Goal: Information Seeking & Learning: Learn about a topic

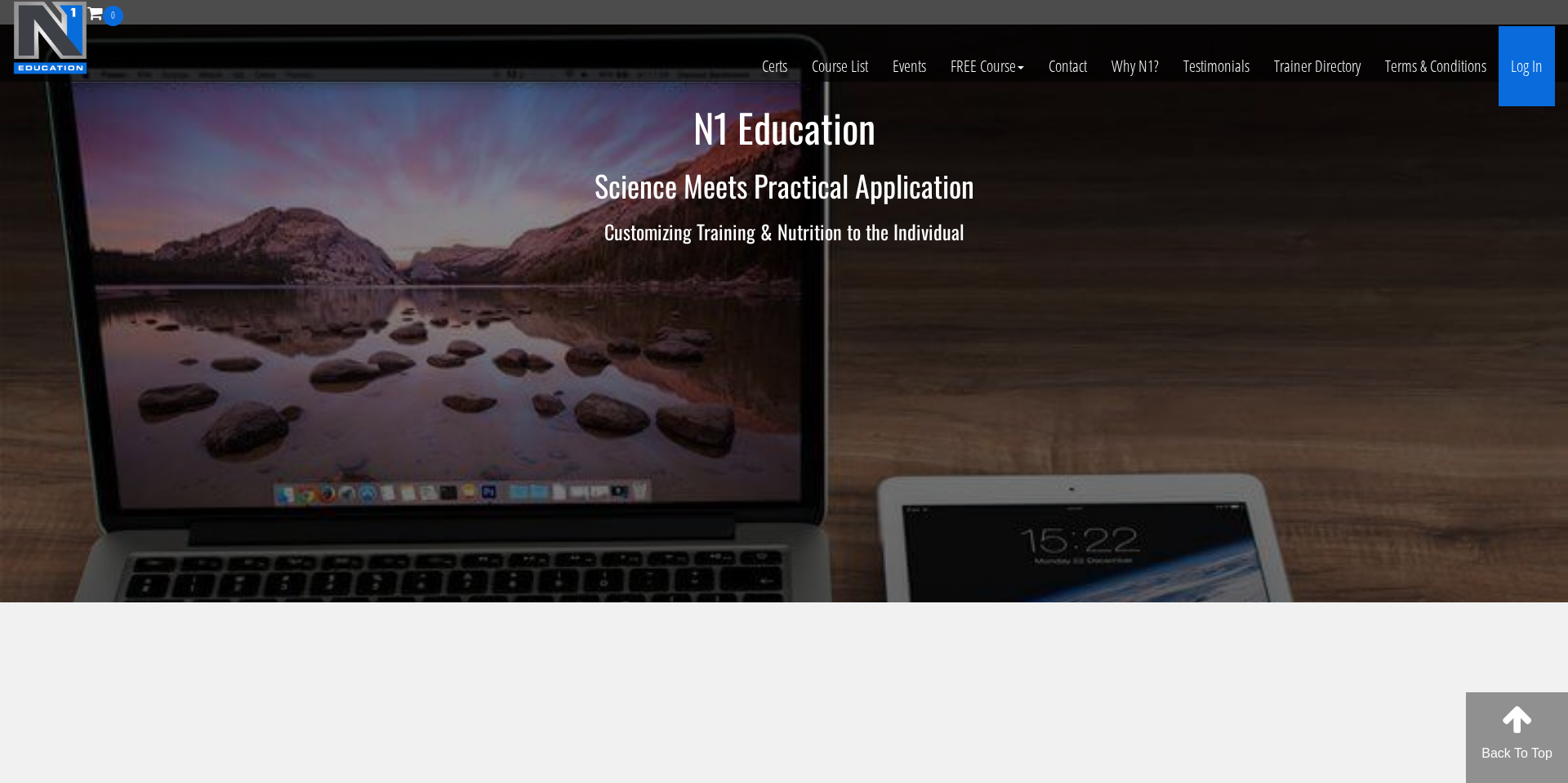
click at [1519, 65] on link "Log In" at bounding box center [1526, 66] width 56 height 80
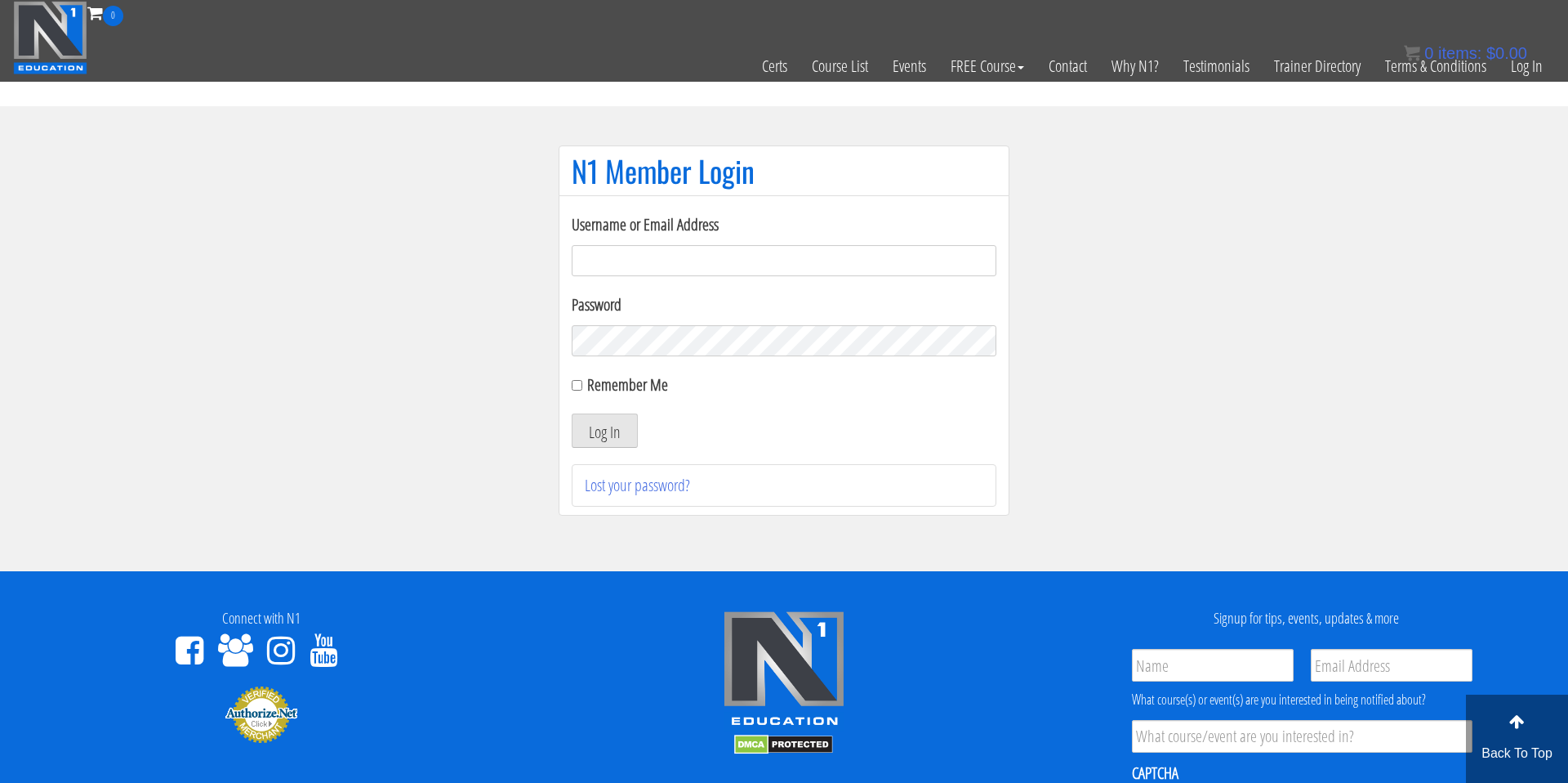
click at [800, 268] on input "Username or Email Address" at bounding box center [784, 260] width 425 height 31
type input "mlkenny111@gmail.com"
click at [624, 439] on button "Log In" at bounding box center [605, 430] width 66 height 34
click at [570, 384] on div "Username or Email Address mlkenny111@gmail.com Password Remember Me Log In Lost…" at bounding box center [784, 355] width 451 height 320
click at [580, 385] on input "Remember Me" at bounding box center [577, 385] width 11 height 11
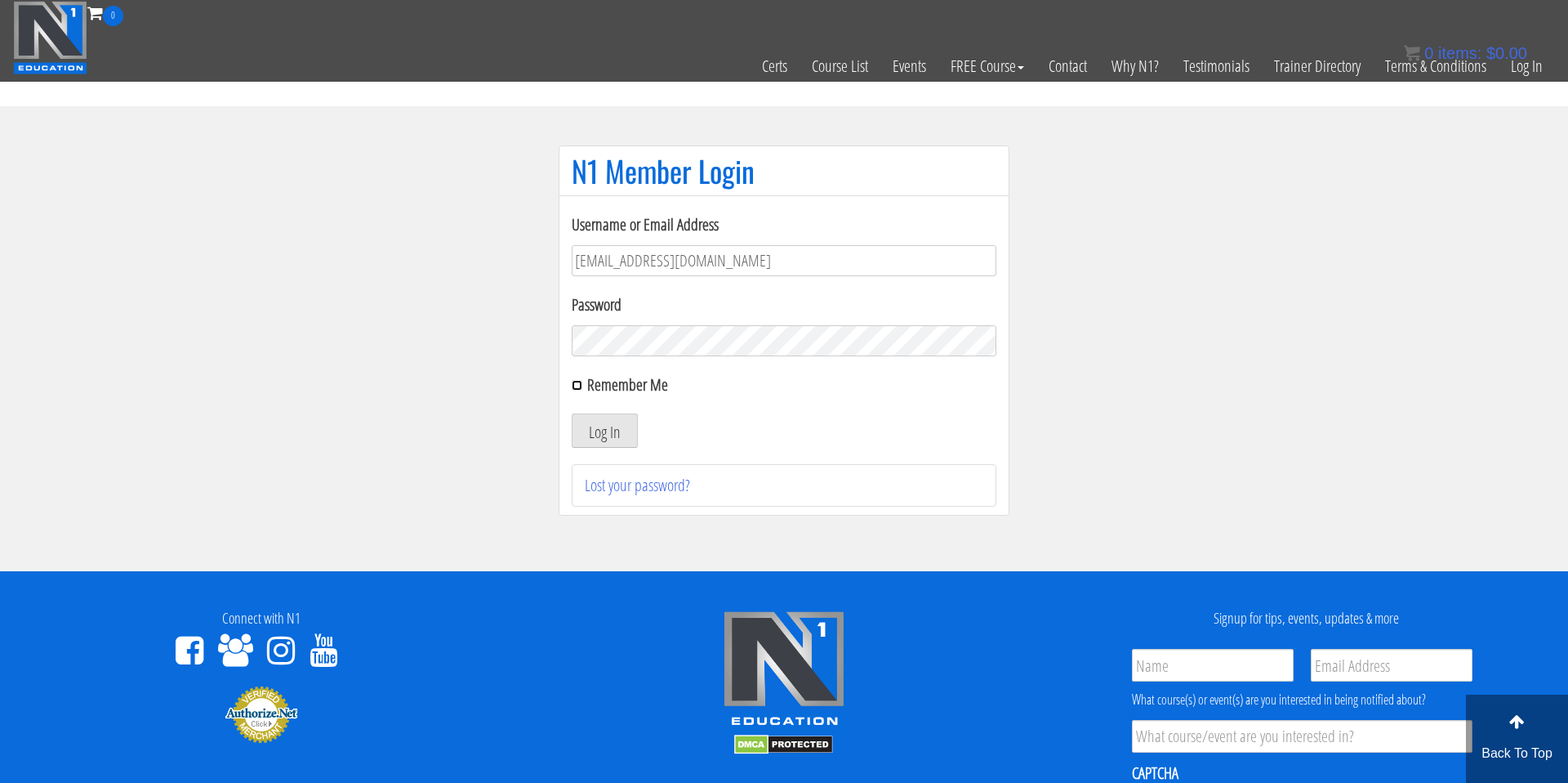
checkbox input "true"
click at [599, 430] on button "Log In" at bounding box center [605, 430] width 66 height 34
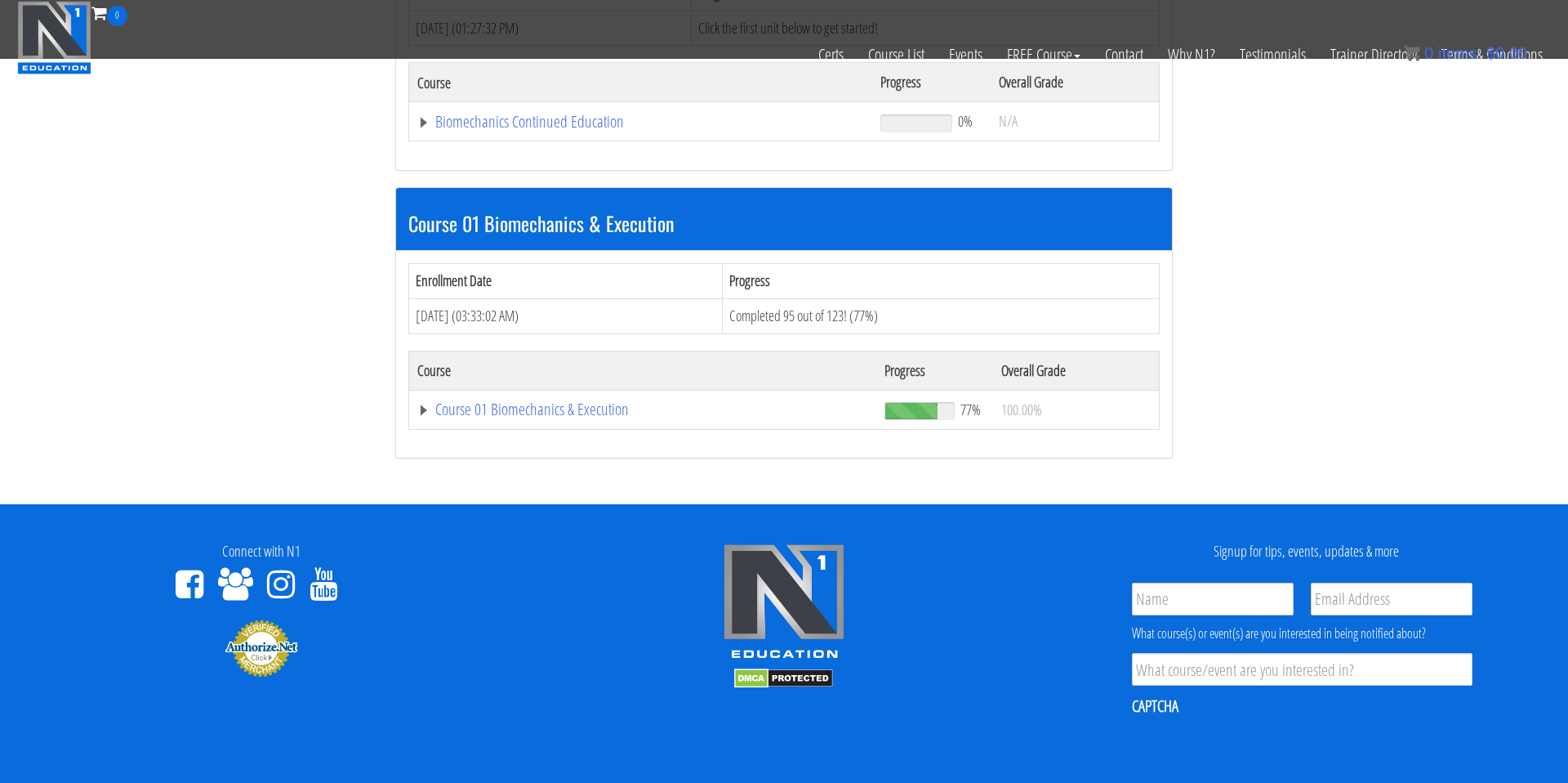
scroll to position [354, 0]
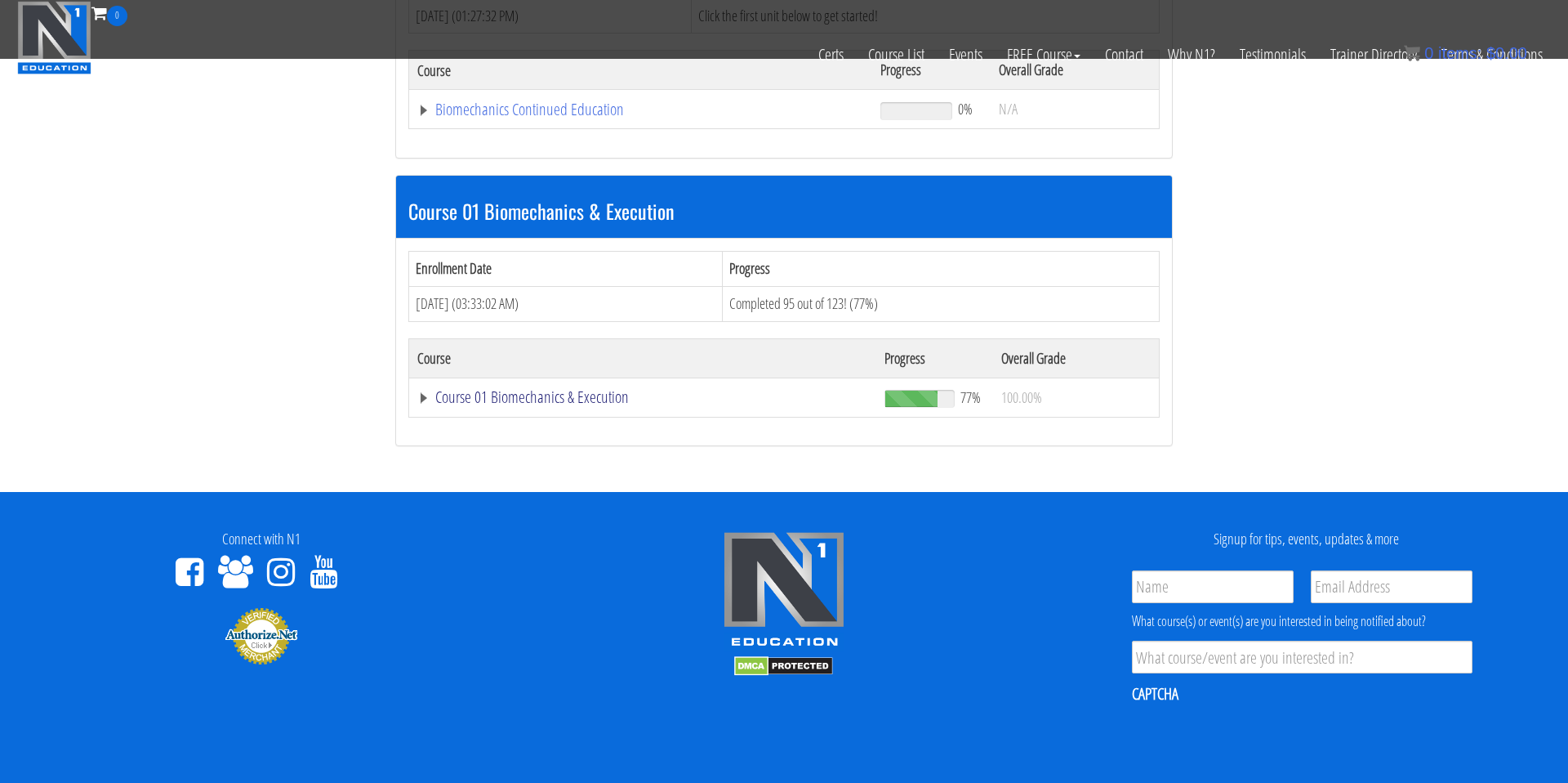
click at [540, 118] on link "Course 01 Biomechanics & Execution" at bounding box center [641, 109] width 446 height 16
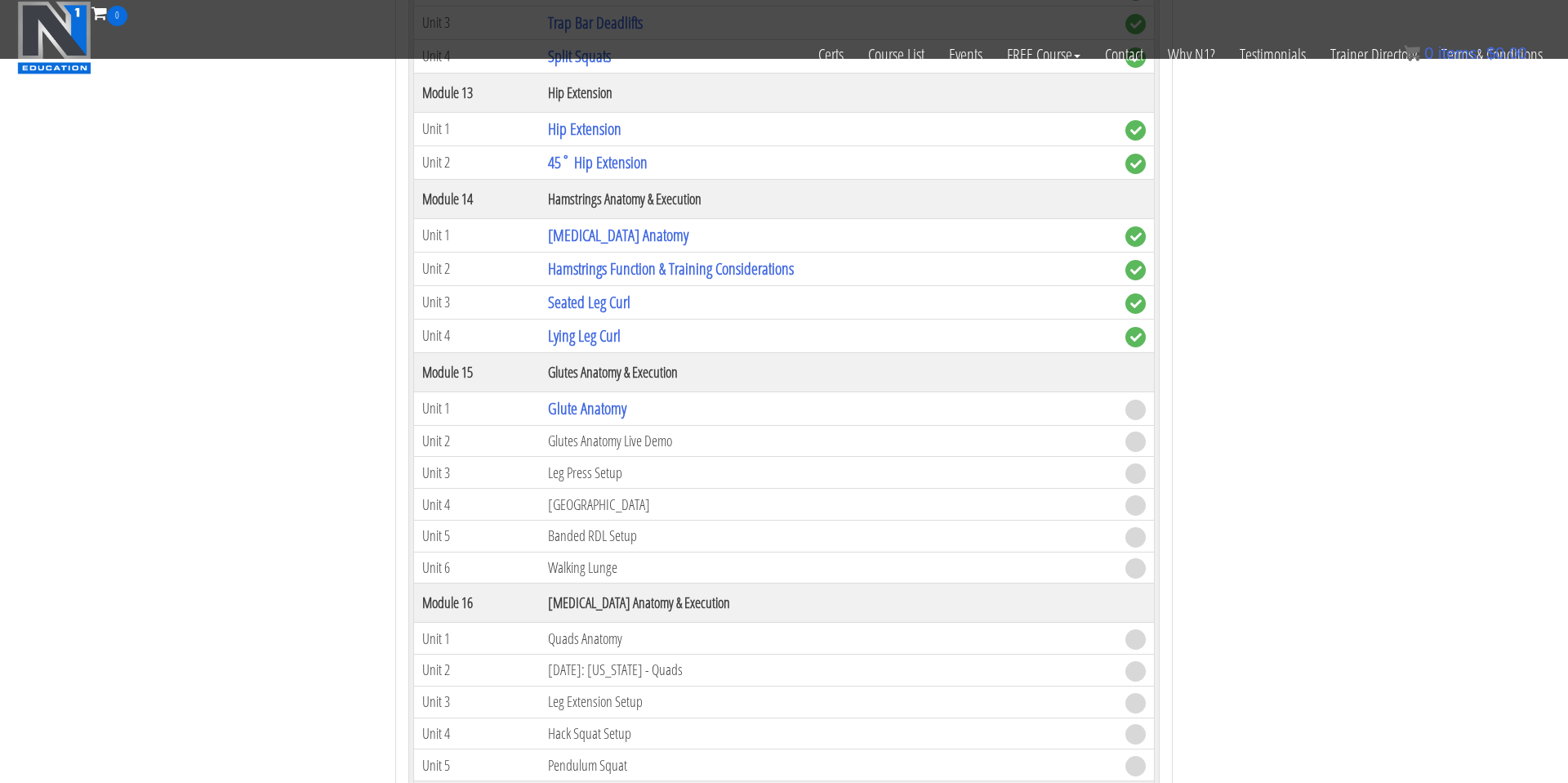
scroll to position [3920, 0]
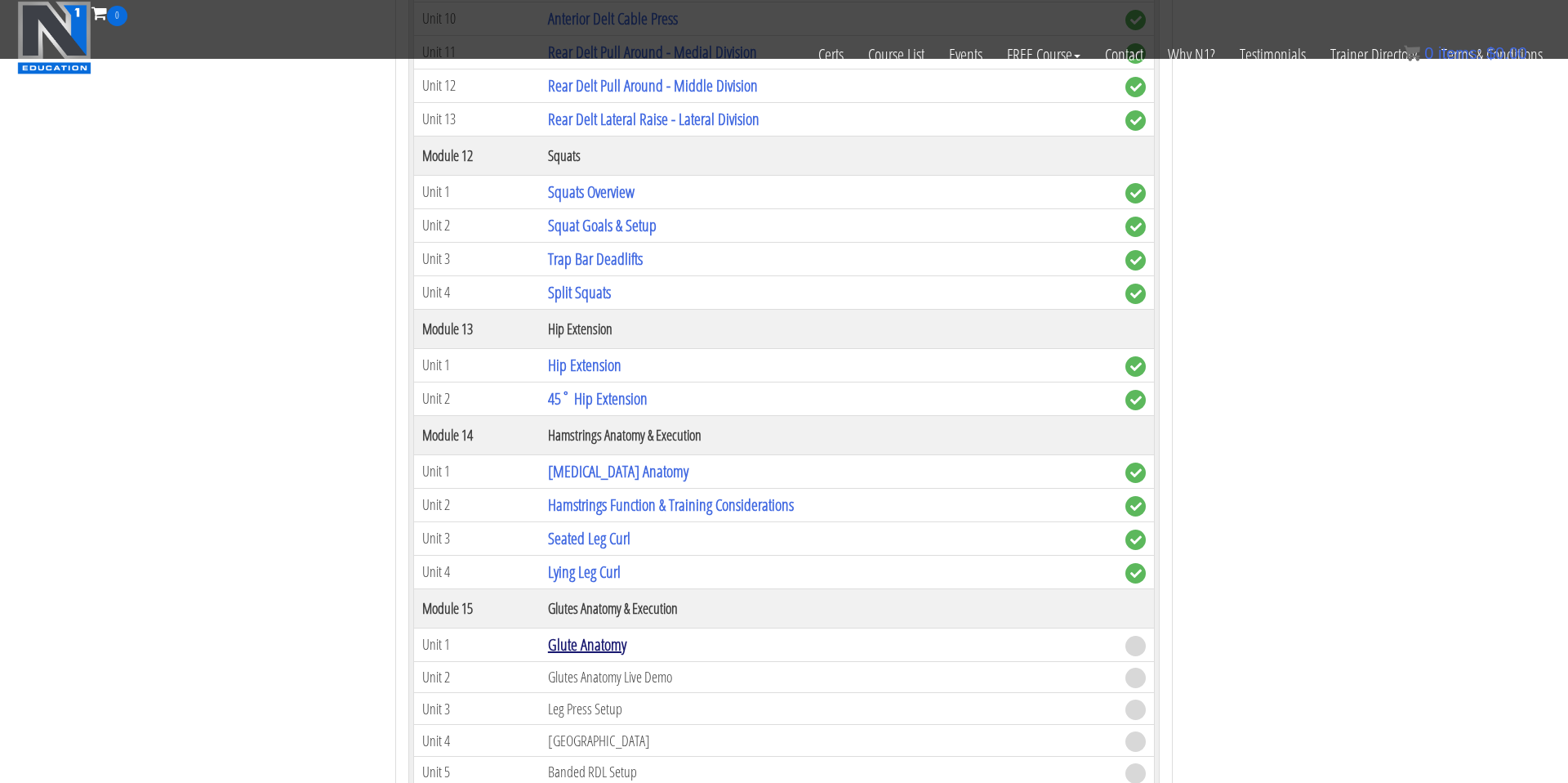
click at [598, 642] on link "Glute Anatomy" at bounding box center [587, 644] width 79 height 22
